Goal: Task Accomplishment & Management: Use online tool/utility

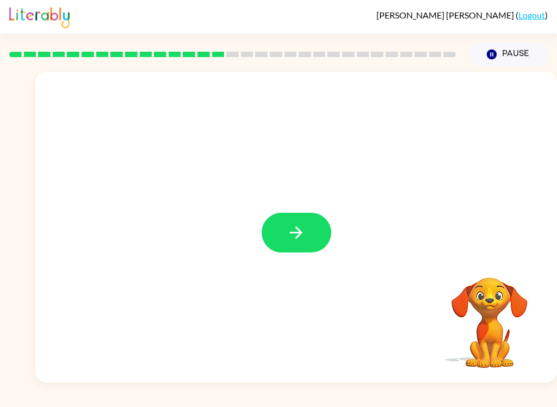
click at [313, 245] on button "button" at bounding box center [297, 233] width 70 height 40
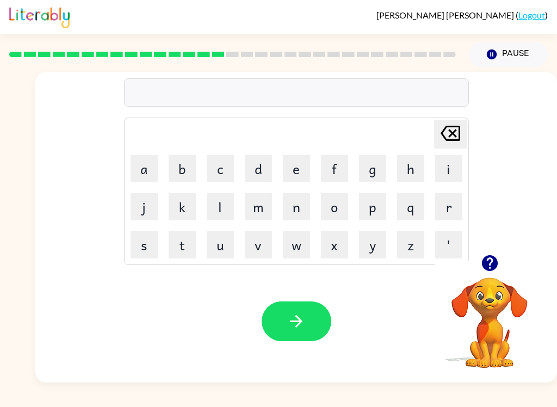
click at [193, 253] on button "t" at bounding box center [182, 244] width 27 height 27
click at [453, 210] on button "r" at bounding box center [448, 206] width 27 height 27
click at [216, 244] on button "u" at bounding box center [220, 244] width 27 height 27
click at [298, 197] on button "n" at bounding box center [296, 206] width 27 height 27
click at [452, 134] on icon at bounding box center [451, 133] width 20 height 15
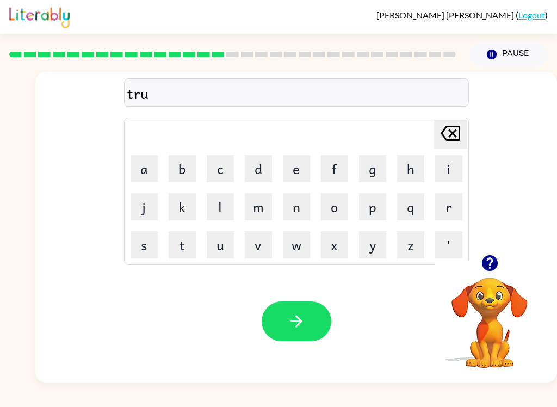
click at [452, 134] on icon at bounding box center [451, 133] width 20 height 15
click at [454, 142] on icon "[PERSON_NAME] last character input" at bounding box center [451, 133] width 26 height 26
click at [223, 247] on button "u" at bounding box center [220, 244] width 27 height 27
click at [447, 206] on button "r" at bounding box center [448, 206] width 27 height 27
click at [294, 206] on button "n" at bounding box center [296, 206] width 27 height 27
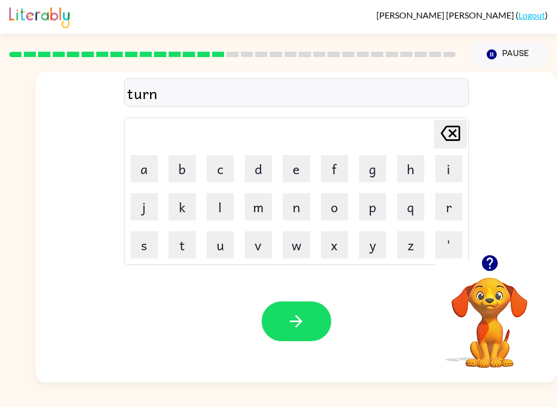
click at [288, 321] on icon "button" at bounding box center [296, 321] width 19 height 19
click at [525, 300] on video "Your browser must support playing .mp4 files to use Literably. Please try using…" at bounding box center [489, 315] width 109 height 109
click at [491, 316] on video "Your browser must support playing .mp4 files to use Literably. Please try using…" at bounding box center [489, 315] width 109 height 109
click at [493, 269] on icon "button" at bounding box center [490, 263] width 16 height 16
click at [145, 248] on button "s" at bounding box center [144, 244] width 27 height 27
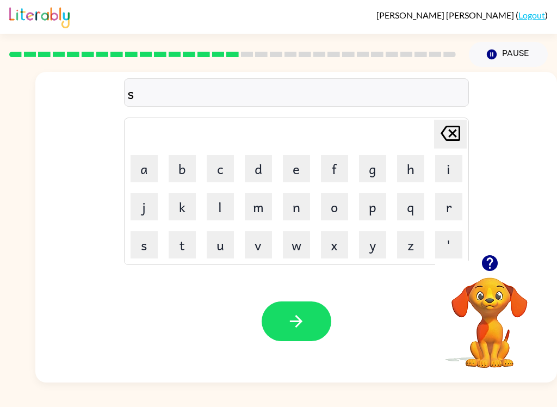
click at [296, 166] on button "e" at bounding box center [296, 168] width 27 height 27
click at [190, 245] on button "t" at bounding box center [182, 244] width 27 height 27
click at [290, 321] on icon "button" at bounding box center [296, 321] width 19 height 19
click at [495, 295] on video "Your browser must support playing .mp4 files to use Literably. Please try using…" at bounding box center [489, 315] width 109 height 109
click at [488, 273] on button "button" at bounding box center [490, 263] width 28 height 28
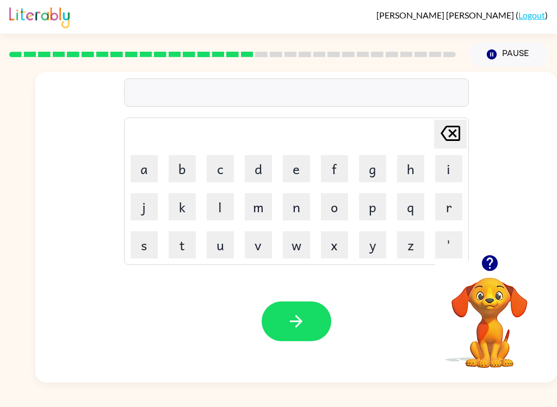
click at [499, 312] on video "Your browser must support playing .mp4 files to use Literably. Please try using…" at bounding box center [489, 315] width 109 height 109
click at [495, 265] on icon "button" at bounding box center [490, 263] width 16 height 16
click at [444, 208] on button "r" at bounding box center [448, 206] width 27 height 27
click at [297, 173] on button "e" at bounding box center [296, 168] width 27 height 27
click at [259, 203] on button "m" at bounding box center [258, 206] width 27 height 27
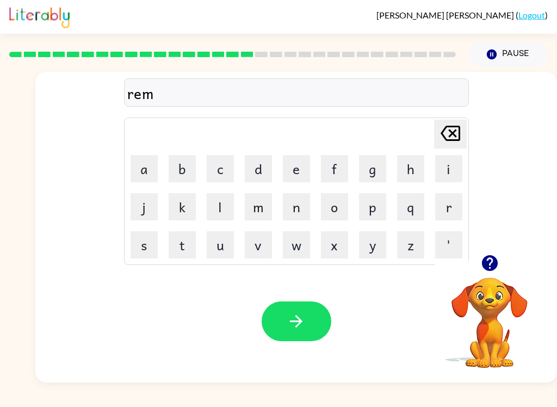
click at [148, 160] on button "a" at bounding box center [144, 168] width 27 height 27
click at [448, 164] on button "i" at bounding box center [448, 168] width 27 height 27
click at [294, 209] on button "n" at bounding box center [296, 206] width 27 height 27
click at [300, 306] on button "button" at bounding box center [297, 322] width 70 height 40
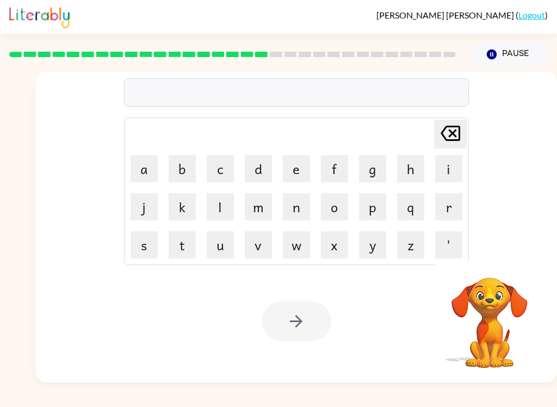
click at [373, 204] on button "p" at bounding box center [372, 206] width 27 height 27
click at [220, 211] on button "l" at bounding box center [220, 206] width 27 height 27
click at [140, 164] on button "a" at bounding box center [144, 168] width 27 height 27
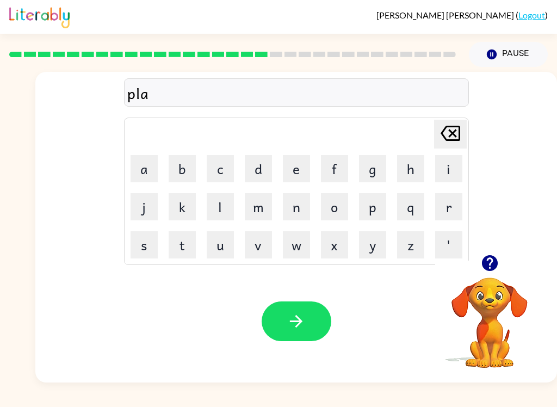
click at [170, 246] on button "t" at bounding box center [182, 244] width 27 height 27
click at [457, 167] on button "i" at bounding box center [448, 168] width 27 height 27
click at [208, 167] on button "c" at bounding box center [220, 168] width 27 height 27
click at [311, 303] on button "button" at bounding box center [297, 322] width 70 height 40
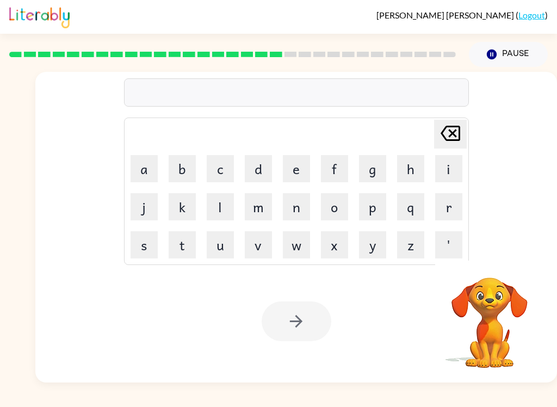
click at [261, 168] on button "d" at bounding box center [258, 168] width 27 height 27
click at [448, 165] on button "i" at bounding box center [448, 168] width 27 height 27
click at [148, 241] on button "s" at bounding box center [144, 244] width 27 height 27
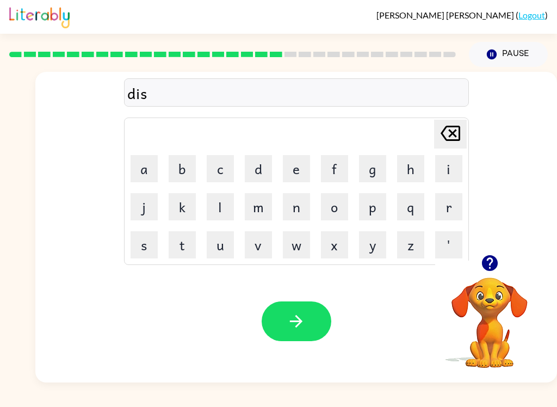
click at [368, 206] on button "p" at bounding box center [372, 206] width 27 height 27
click at [220, 207] on button "l" at bounding box center [220, 206] width 27 height 27
click at [142, 162] on button "a" at bounding box center [144, 168] width 27 height 27
click at [370, 249] on button "y" at bounding box center [372, 244] width 27 height 27
click at [289, 321] on icon "button" at bounding box center [296, 321] width 19 height 19
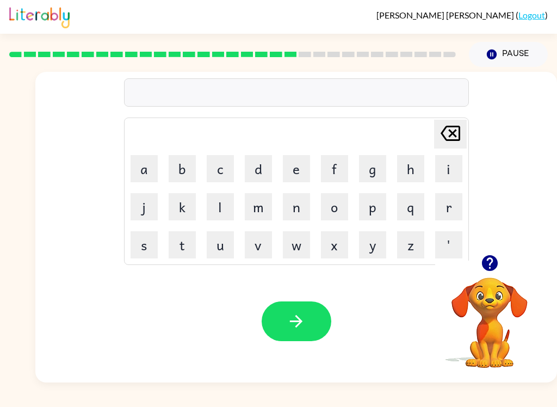
click at [264, 162] on button "d" at bounding box center [258, 168] width 27 height 27
click at [229, 243] on button "u" at bounding box center [220, 244] width 27 height 27
click at [149, 244] on button "s" at bounding box center [144, 244] width 27 height 27
click at [179, 253] on button "t" at bounding box center [182, 244] width 27 height 27
click at [292, 170] on button "e" at bounding box center [296, 168] width 27 height 27
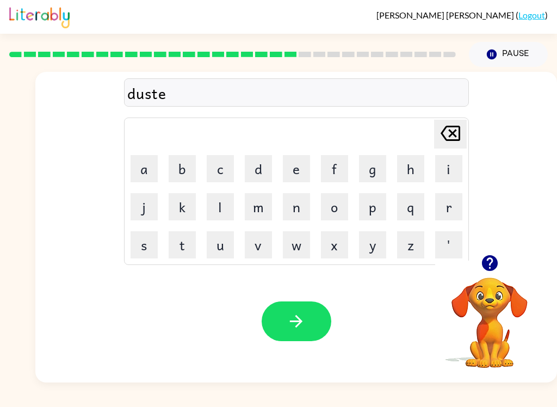
click at [297, 199] on button "n" at bounding box center [296, 206] width 27 height 27
click at [186, 248] on button "t" at bounding box center [182, 244] width 27 height 27
click at [318, 314] on button "button" at bounding box center [297, 322] width 70 height 40
click at [487, 261] on icon "button" at bounding box center [490, 263] width 16 height 16
click at [212, 155] on button "c" at bounding box center [220, 168] width 27 height 27
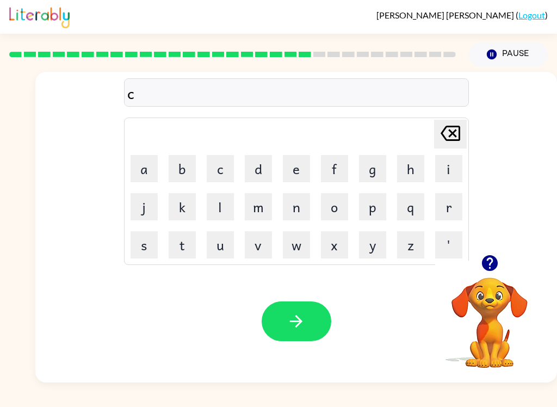
click at [291, 198] on button "n" at bounding box center [296, 206] width 27 height 27
click at [181, 239] on button "t" at bounding box center [182, 244] width 27 height 27
click at [289, 163] on button "e" at bounding box center [296, 168] width 27 height 27
click at [373, 203] on button "p" at bounding box center [372, 206] width 27 height 27
click at [437, 167] on button "i" at bounding box center [448, 168] width 27 height 27
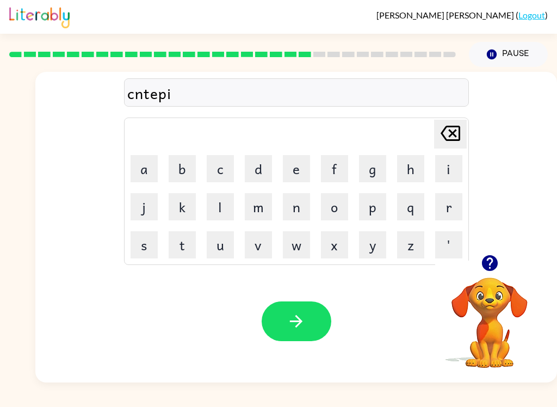
click at [249, 161] on button "d" at bounding box center [258, 168] width 27 height 27
click at [297, 312] on icon "button" at bounding box center [296, 321] width 19 height 19
click at [452, 199] on button "r" at bounding box center [448, 206] width 27 height 27
click at [143, 167] on button "a" at bounding box center [144, 168] width 27 height 27
click at [445, 163] on button "i" at bounding box center [448, 168] width 27 height 27
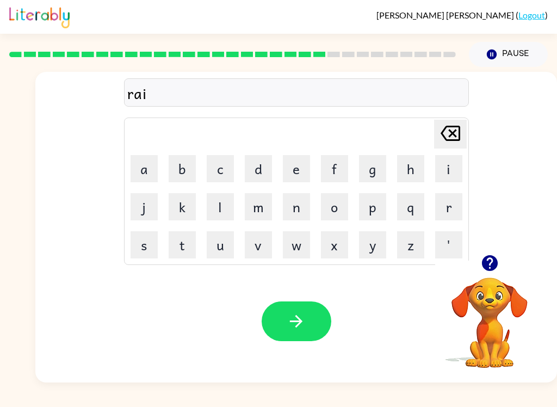
click at [291, 209] on button "n" at bounding box center [296, 206] width 27 height 27
click at [223, 168] on button "c" at bounding box center [220, 168] width 27 height 27
click at [335, 204] on button "o" at bounding box center [334, 206] width 27 height 27
click at [144, 170] on button "a" at bounding box center [144, 168] width 27 height 27
click at [186, 243] on button "t" at bounding box center [182, 244] width 27 height 27
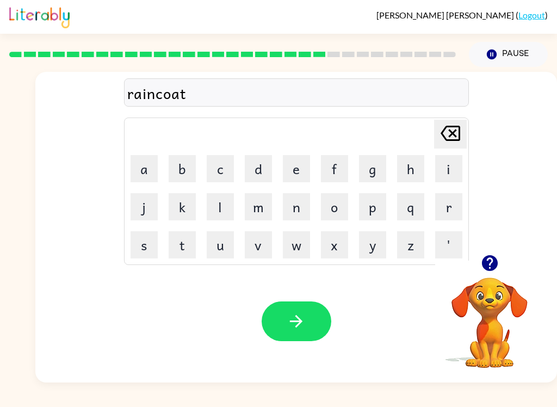
click at [300, 329] on icon "button" at bounding box center [296, 321] width 19 height 19
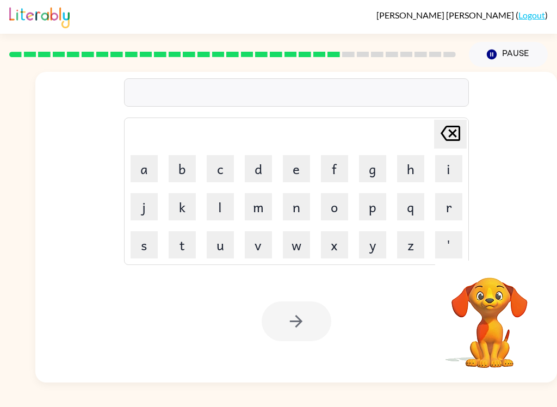
click at [530, 270] on video "Your browser must support playing .mp4 files to use Literably. Please try using…" at bounding box center [489, 315] width 109 height 109
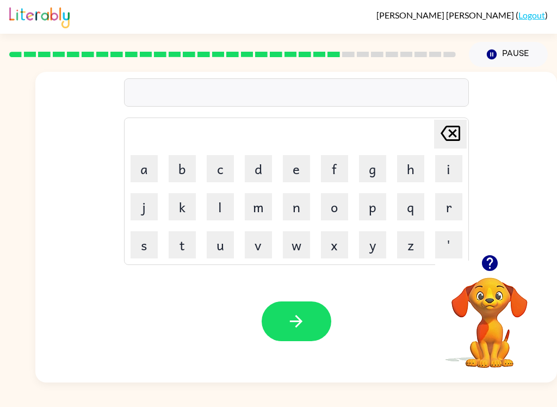
click at [258, 202] on button "m" at bounding box center [258, 206] width 27 height 27
click at [144, 167] on button "a" at bounding box center [144, 168] width 27 height 27
click at [447, 205] on button "r" at bounding box center [448, 206] width 27 height 27
click at [183, 200] on button "k" at bounding box center [182, 206] width 27 height 27
click at [296, 173] on button "e" at bounding box center [296, 168] width 27 height 27
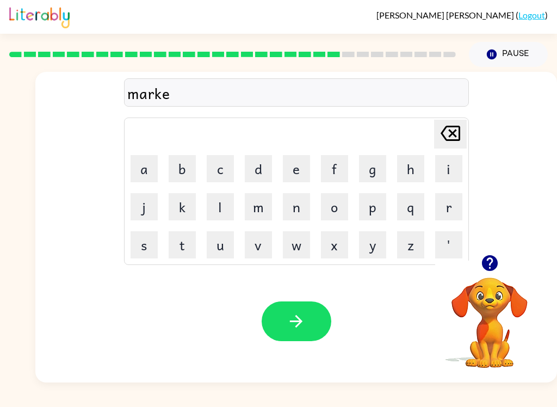
click at [448, 206] on button "r" at bounding box center [448, 206] width 27 height 27
click at [320, 326] on button "button" at bounding box center [297, 322] width 70 height 40
click at [489, 256] on icon "button" at bounding box center [490, 263] width 16 height 16
click at [494, 264] on icon "button" at bounding box center [490, 263] width 16 height 16
click at [146, 172] on button "a" at bounding box center [144, 168] width 27 height 27
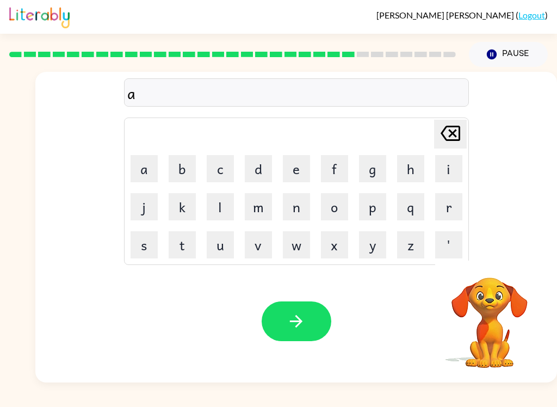
click at [260, 162] on button "d" at bounding box center [258, 168] width 27 height 27
click at [260, 243] on button "v" at bounding box center [258, 244] width 27 height 27
click at [137, 168] on button "a" at bounding box center [144, 168] width 27 height 27
click at [302, 214] on button "n" at bounding box center [296, 206] width 27 height 27
click at [217, 169] on button "c" at bounding box center [220, 168] width 27 height 27
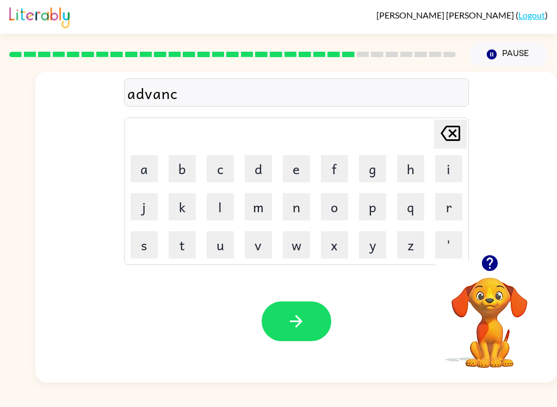
click at [448, 166] on button "i" at bounding box center [448, 168] width 27 height 27
click at [294, 207] on button "n" at bounding box center [296, 206] width 27 height 27
click at [372, 167] on button "g" at bounding box center [372, 168] width 27 height 27
click at [310, 324] on button "button" at bounding box center [297, 322] width 70 height 40
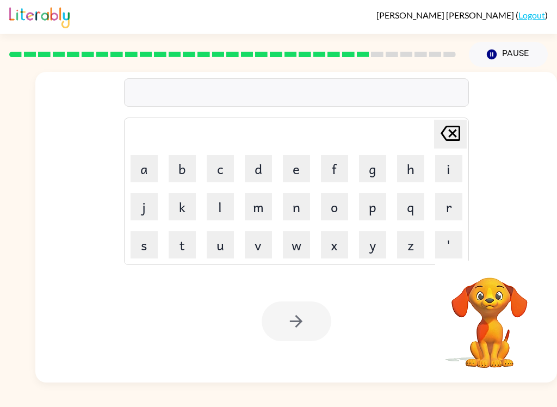
click at [382, 167] on button "g" at bounding box center [372, 168] width 27 height 27
click at [339, 199] on button "o" at bounding box center [334, 206] width 27 height 27
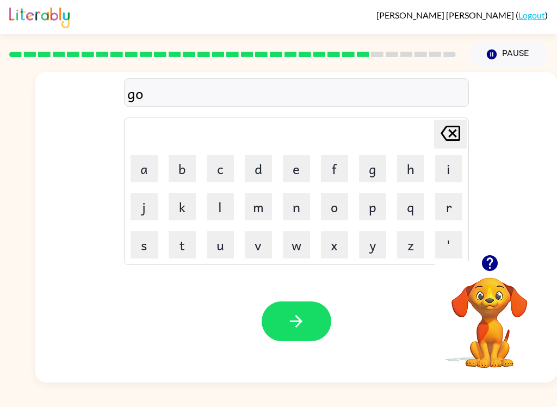
click at [185, 169] on button "b" at bounding box center [182, 168] width 27 height 27
click at [220, 207] on button "l" at bounding box center [220, 206] width 27 height 27
click at [442, 169] on button "i" at bounding box center [448, 168] width 27 height 27
click at [295, 212] on button "n" at bounding box center [296, 206] width 27 height 27
click at [371, 167] on button "g" at bounding box center [372, 168] width 27 height 27
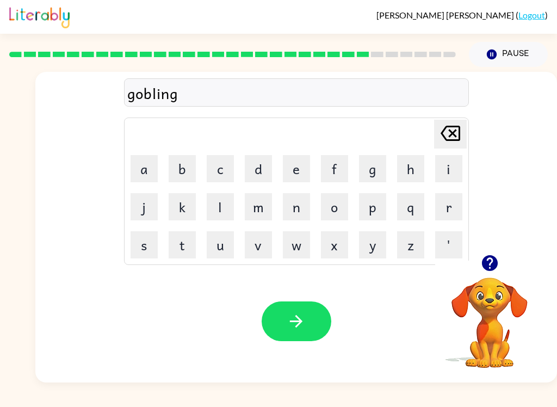
click at [306, 316] on button "button" at bounding box center [297, 322] width 70 height 40
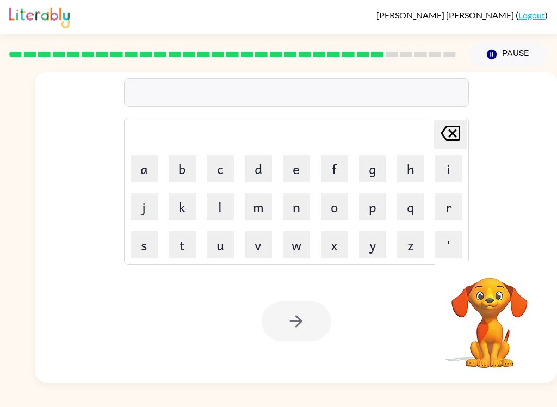
click at [63, 365] on div "Your browser must support playing .mp4 files to use Literably. Please try using…" at bounding box center [296, 321] width 522 height 122
click at [374, 171] on button "g" at bounding box center [372, 168] width 27 height 27
click at [334, 200] on button "o" at bounding box center [334, 206] width 27 height 27
click at [251, 243] on button "v" at bounding box center [258, 244] width 27 height 27
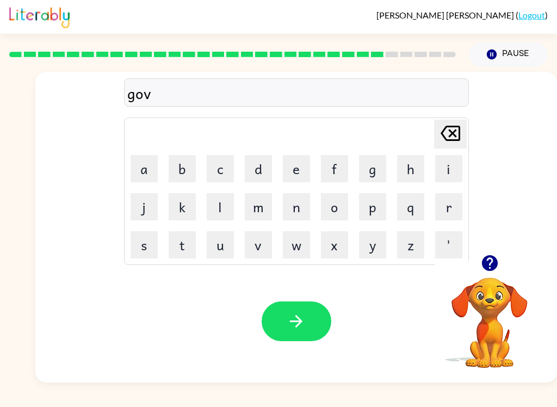
click at [293, 168] on button "e" at bounding box center [296, 168] width 27 height 27
click at [444, 205] on button "r" at bounding box center [448, 206] width 27 height 27
click at [261, 206] on button "m" at bounding box center [258, 206] width 27 height 27
click at [292, 171] on button "e" at bounding box center [296, 168] width 27 height 27
click at [305, 212] on button "n" at bounding box center [296, 206] width 27 height 27
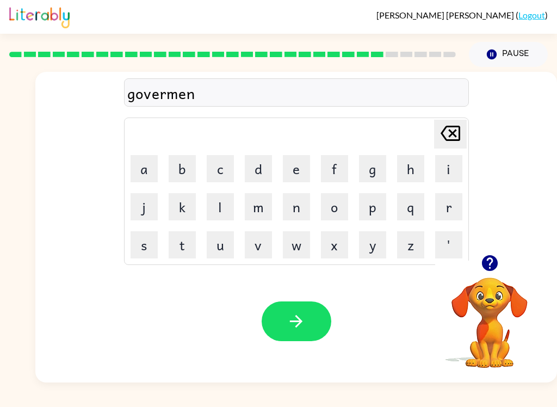
click at [186, 247] on button "t" at bounding box center [182, 244] width 27 height 27
click at [305, 321] on icon "button" at bounding box center [296, 321] width 19 height 19
click at [496, 261] on icon "button" at bounding box center [490, 263] width 16 height 16
click at [493, 260] on icon "button" at bounding box center [490, 263] width 16 height 16
click at [140, 244] on button "s" at bounding box center [144, 244] width 27 height 27
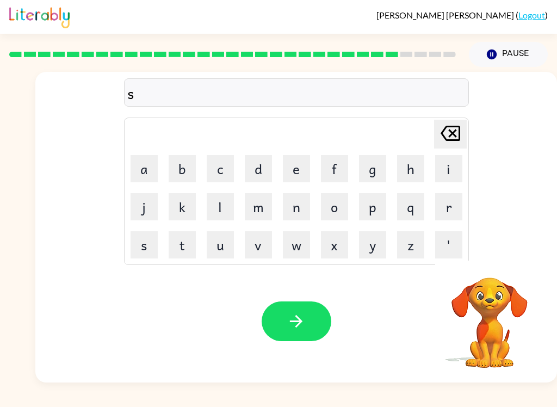
click at [186, 245] on button "t" at bounding box center [182, 244] width 27 height 27
click at [447, 202] on button "r" at bounding box center [448, 206] width 27 height 27
click at [140, 171] on button "a" at bounding box center [144, 168] width 27 height 27
click at [444, 165] on button "i" at bounding box center [448, 168] width 27 height 27
click at [297, 202] on button "n" at bounding box center [296, 206] width 27 height 27
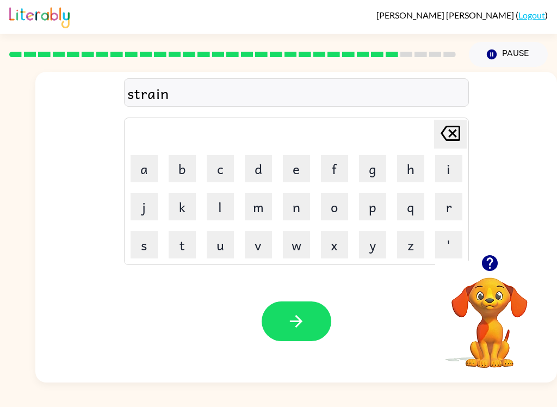
click at [294, 309] on button "button" at bounding box center [297, 322] width 70 height 40
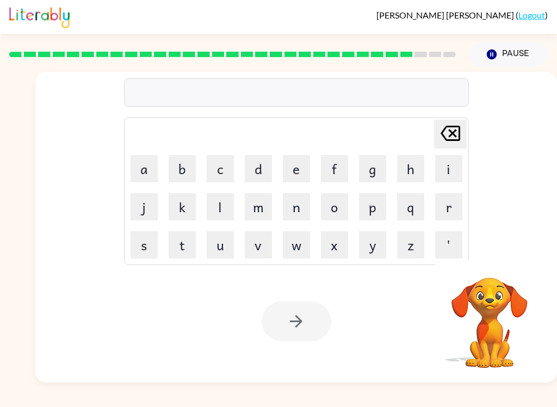
click at [149, 238] on button "s" at bounding box center [144, 244] width 27 height 27
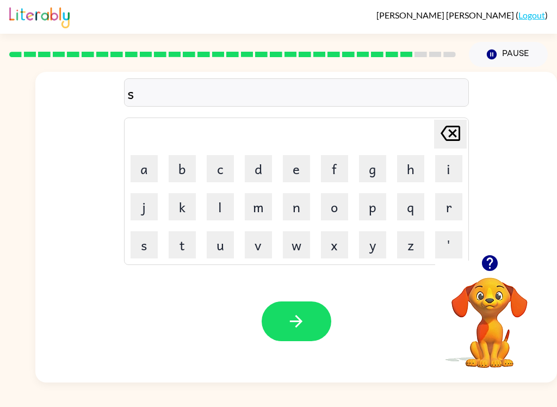
click at [136, 165] on button "a" at bounding box center [144, 168] width 27 height 27
click at [451, 130] on icon "[PERSON_NAME] last character input" at bounding box center [451, 133] width 26 height 26
click at [407, 158] on button "h" at bounding box center [410, 168] width 27 height 27
click at [139, 158] on button "a" at bounding box center [144, 168] width 27 height 27
click at [371, 203] on button "p" at bounding box center [372, 206] width 27 height 27
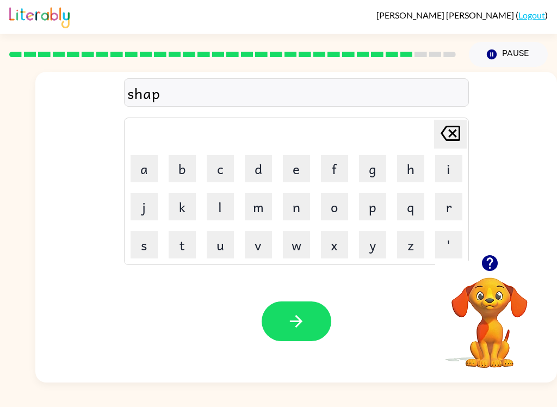
click at [300, 174] on button "e" at bounding box center [296, 168] width 27 height 27
click at [297, 311] on button "button" at bounding box center [297, 322] width 70 height 40
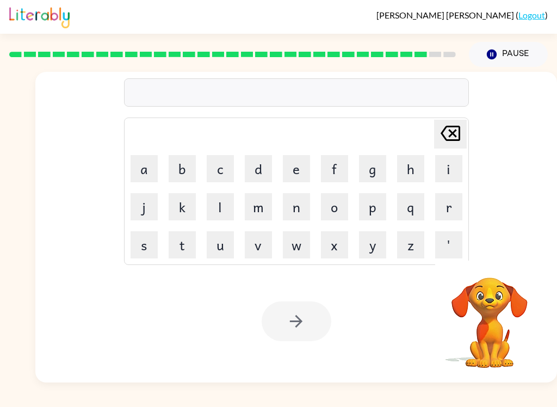
click at [296, 161] on button "e" at bounding box center [296, 168] width 27 height 27
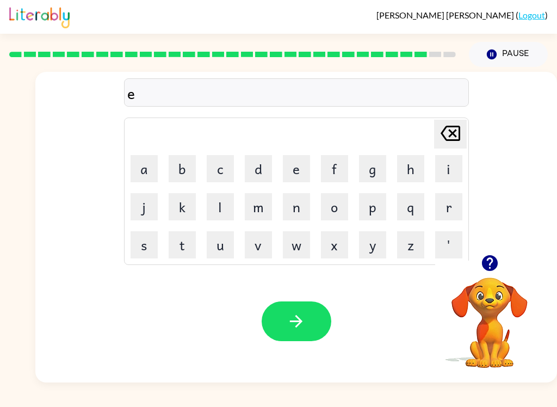
click at [335, 249] on button "x" at bounding box center [334, 244] width 27 height 27
click at [219, 169] on button "c" at bounding box center [220, 168] width 27 height 27
click at [290, 168] on button "e" at bounding box center [296, 168] width 27 height 27
click at [212, 202] on button "l" at bounding box center [220, 206] width 27 height 27
click at [298, 167] on button "e" at bounding box center [296, 168] width 27 height 27
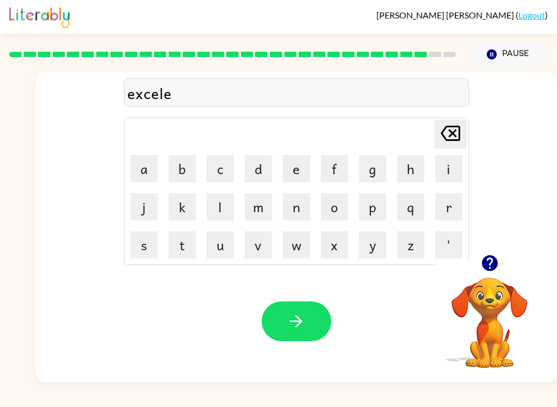
click at [297, 211] on button "n" at bounding box center [296, 206] width 27 height 27
click at [181, 244] on button "t" at bounding box center [182, 244] width 27 height 27
click at [288, 324] on icon "button" at bounding box center [296, 321] width 19 height 19
click at [149, 204] on button "j" at bounding box center [144, 206] width 27 height 27
click at [148, 171] on button "a" at bounding box center [144, 168] width 27 height 27
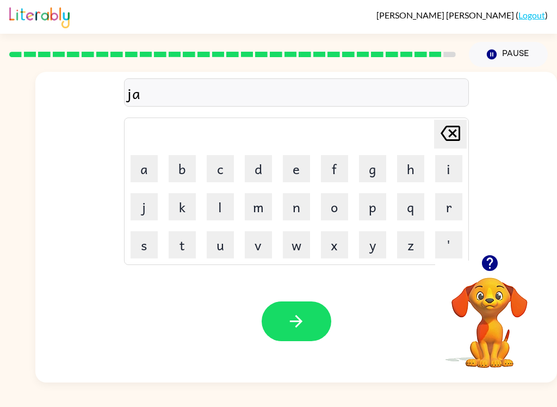
click at [296, 244] on button "w" at bounding box center [296, 244] width 27 height 27
click at [179, 164] on button "b" at bounding box center [182, 168] width 27 height 27
click at [440, 205] on button "r" at bounding box center [448, 206] width 27 height 27
click at [150, 165] on button "a" at bounding box center [144, 168] width 27 height 27
click at [178, 205] on button "k" at bounding box center [182, 206] width 27 height 27
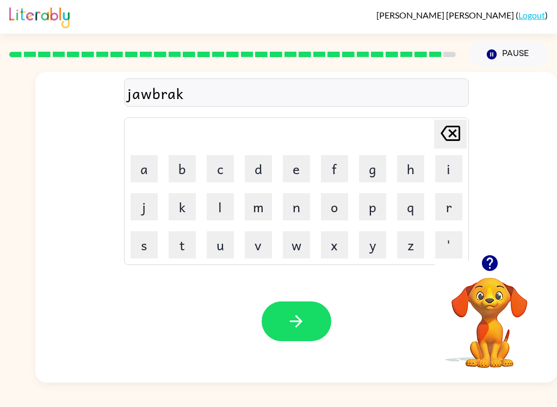
click at [446, 130] on icon "[PERSON_NAME] last character input" at bounding box center [451, 133] width 26 height 26
click at [208, 166] on button "c" at bounding box center [220, 168] width 27 height 27
click at [181, 201] on button "k" at bounding box center [182, 206] width 27 height 27
click at [295, 167] on button "e" at bounding box center [296, 168] width 27 height 27
click at [438, 207] on button "r" at bounding box center [448, 206] width 27 height 27
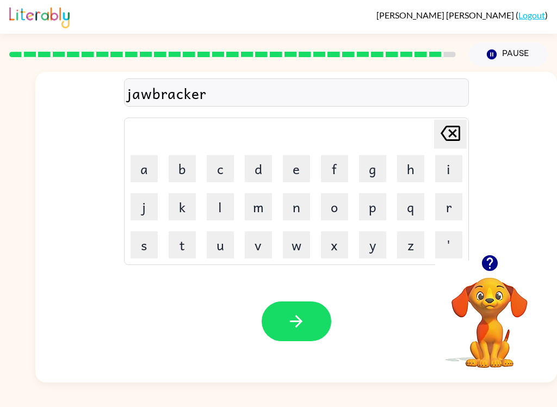
click at [301, 332] on button "button" at bounding box center [297, 322] width 70 height 40
